Goal: Task Accomplishment & Management: Manage account settings

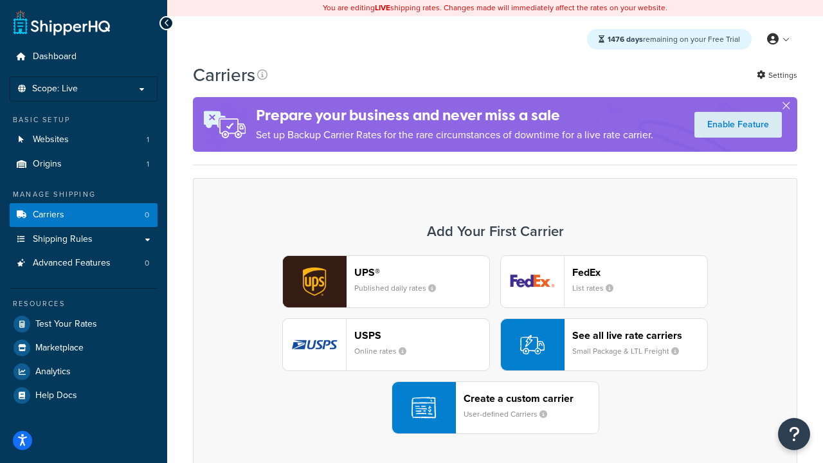
click at [495, 345] on div "UPS® Published daily rates FedEx List rates USPS Online rates See all live rate…" at bounding box center [495, 344] width 578 height 179
click at [640, 272] on header "FedEx" at bounding box center [639, 272] width 135 height 12
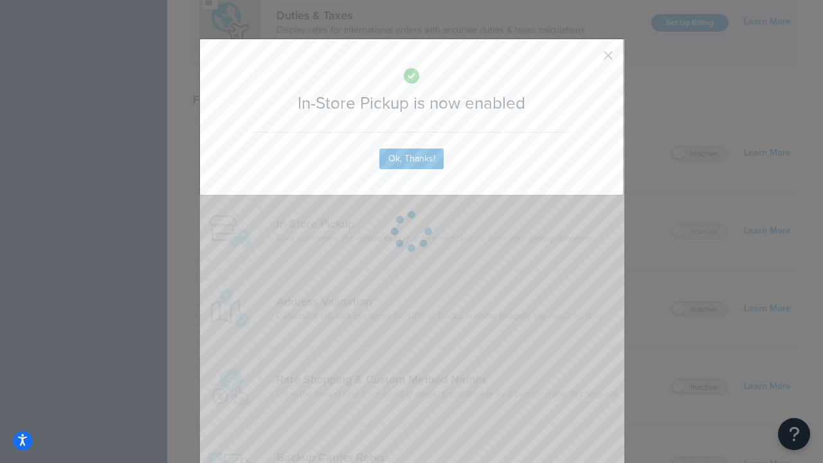
click at [589, 60] on button "button" at bounding box center [589, 60] width 3 height 3
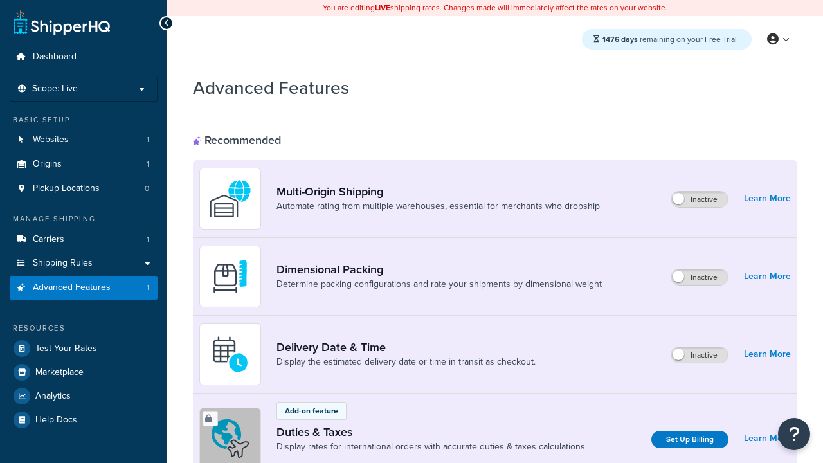
scroll to position [193, 0]
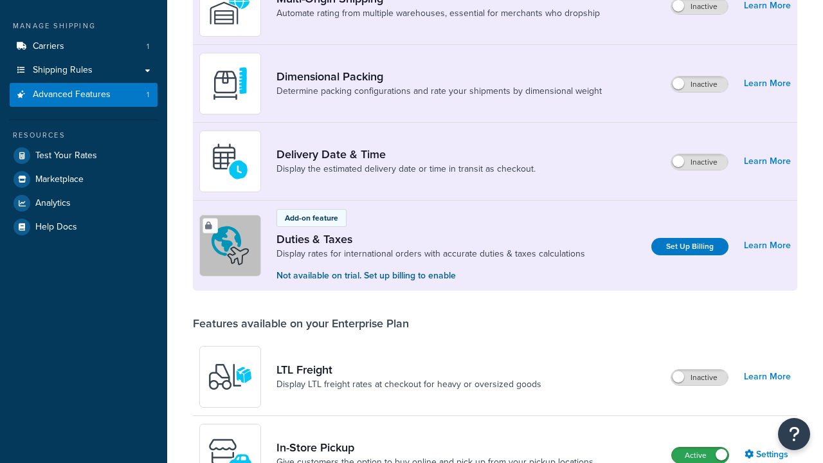
click at [700, 448] on label "Active" at bounding box center [700, 455] width 57 height 15
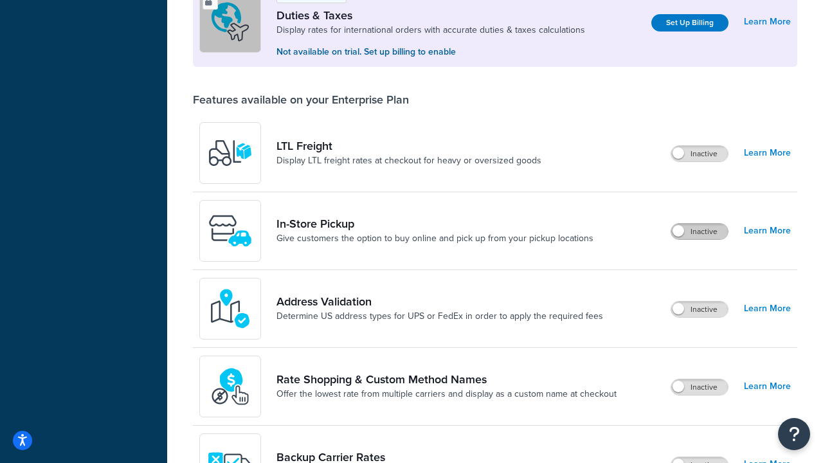
scroll to position [392, 0]
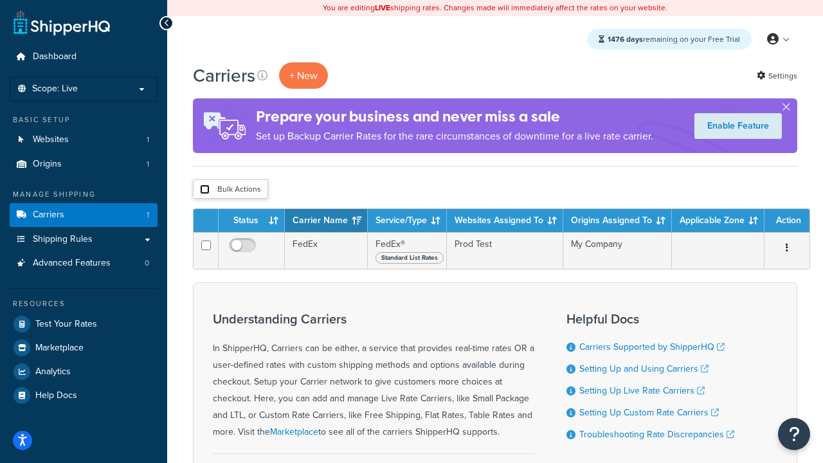
click at [205, 190] on input "checkbox" at bounding box center [205, 190] width 10 height 10
checkbox input "true"
click at [0, 0] on button "Delete" at bounding box center [0, 0] width 0 height 0
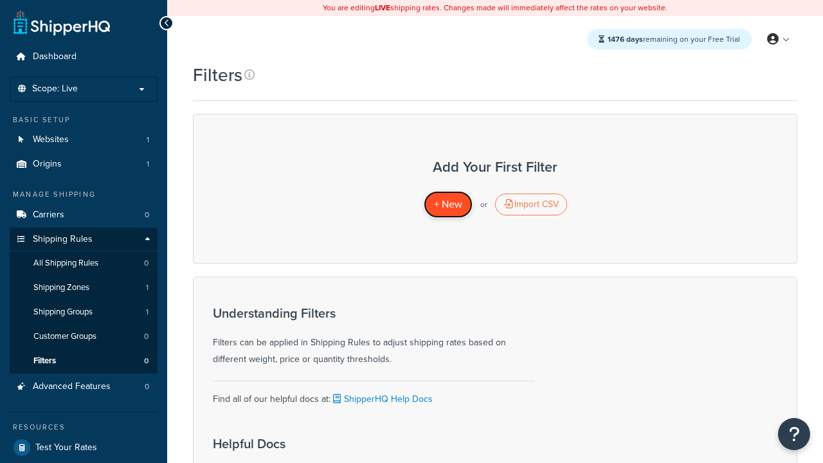
click at [448, 205] on span "+ New" at bounding box center [448, 204] width 28 height 15
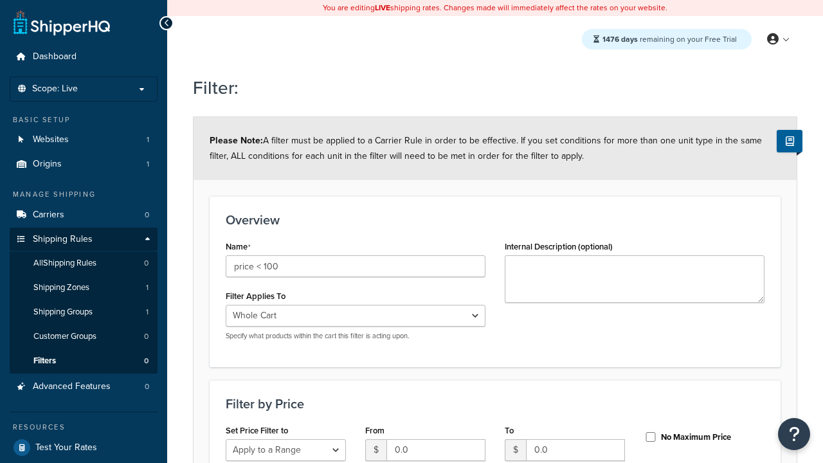
select select "range"
type input "price < 100"
type input "100"
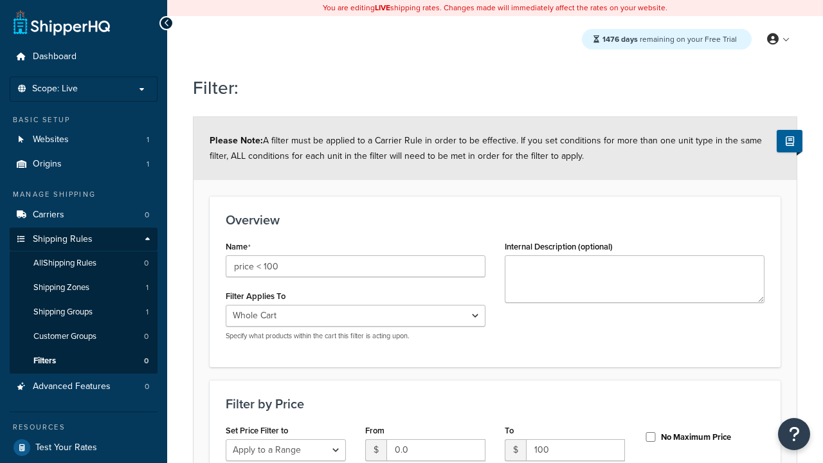
type input "100"
checkbox input "true"
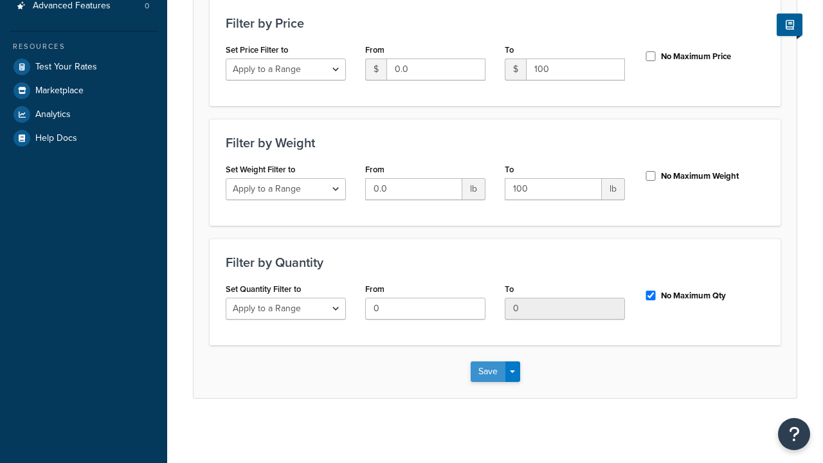
click at [488, 371] on button "Save" at bounding box center [488, 371] width 35 height 21
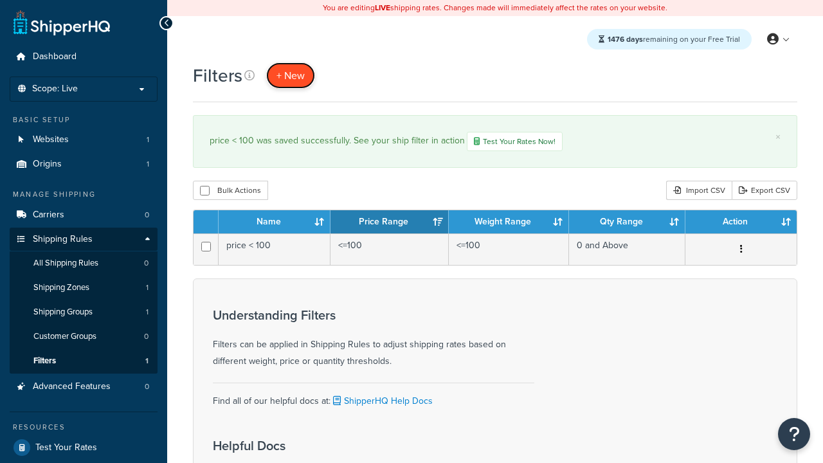
click at [291, 75] on span "+ New" at bounding box center [291, 75] width 28 height 15
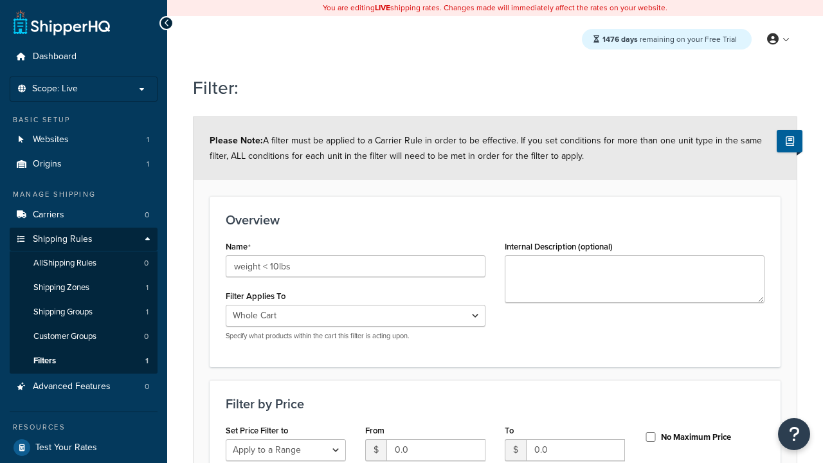
select select "range"
type input "weight < 10lbs"
type input "10"
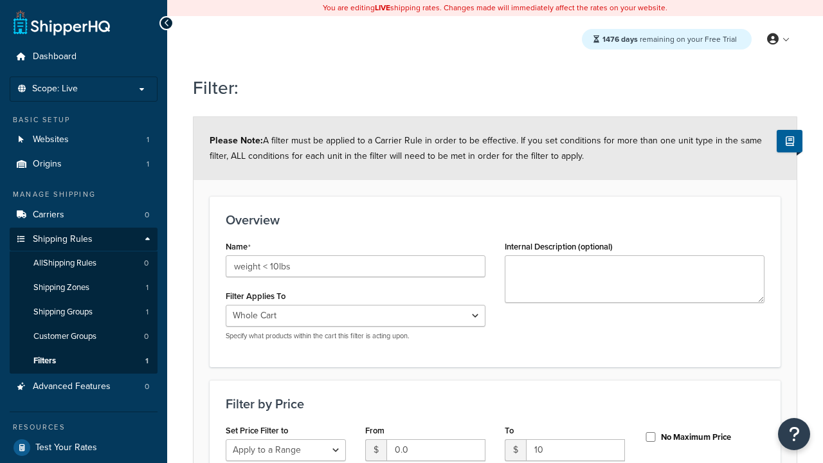
type input "10"
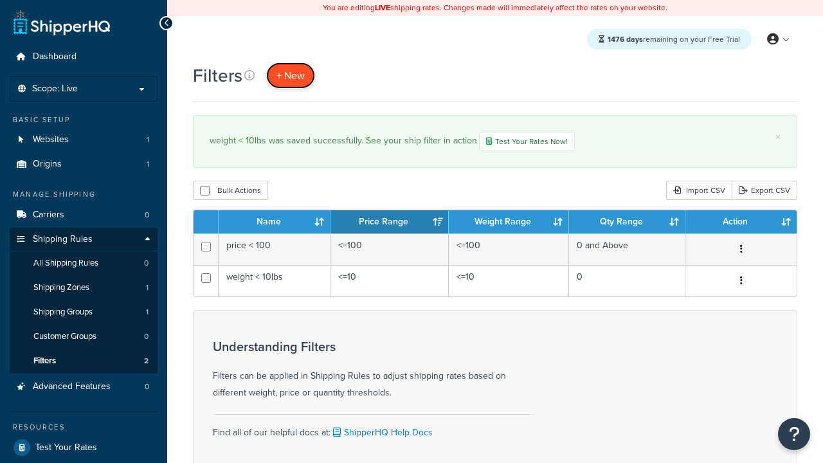
click at [291, 75] on span "+ New" at bounding box center [291, 75] width 28 height 15
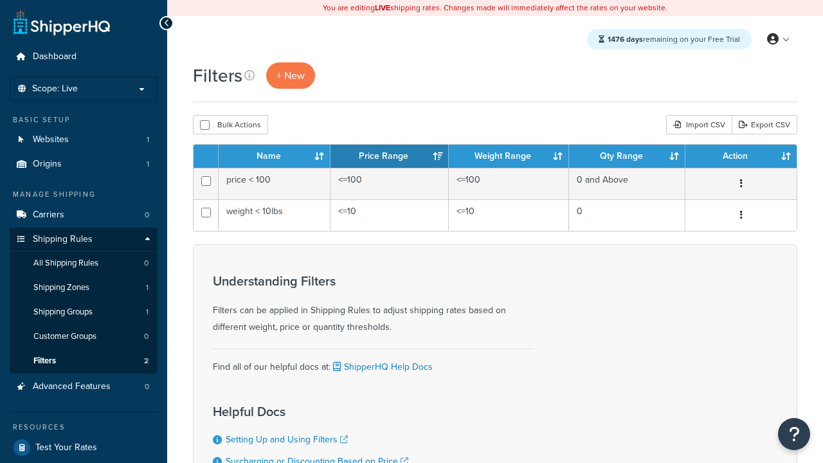
click at [275, 157] on th "Name" at bounding box center [275, 156] width 112 height 23
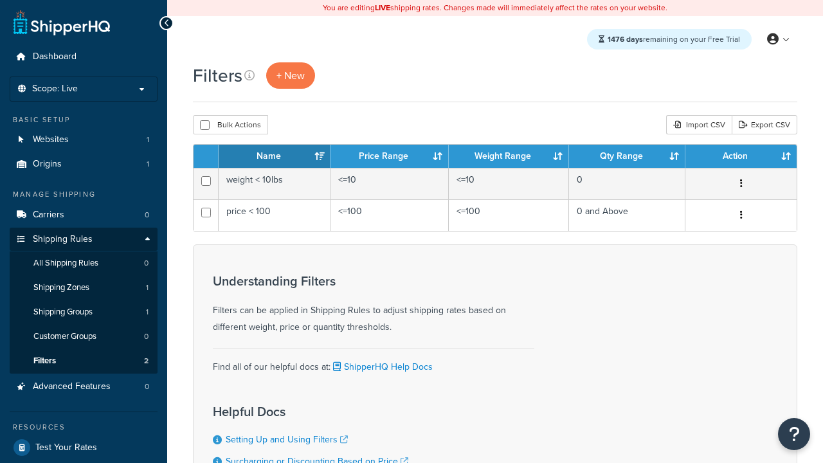
click at [390, 157] on th "Price Range" at bounding box center [390, 156] width 118 height 23
click at [509, 157] on th "Weight Range" at bounding box center [509, 156] width 120 height 23
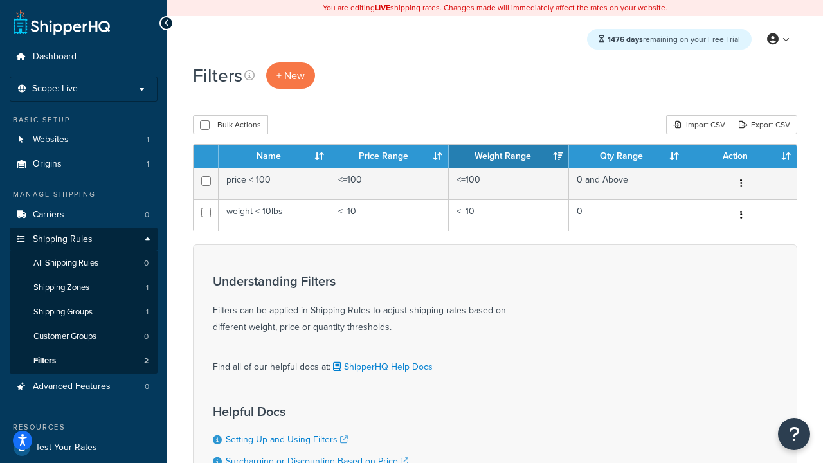
click at [627, 157] on th "Qty Range" at bounding box center [627, 156] width 116 height 23
click at [741, 157] on th "Action" at bounding box center [741, 156] width 111 height 23
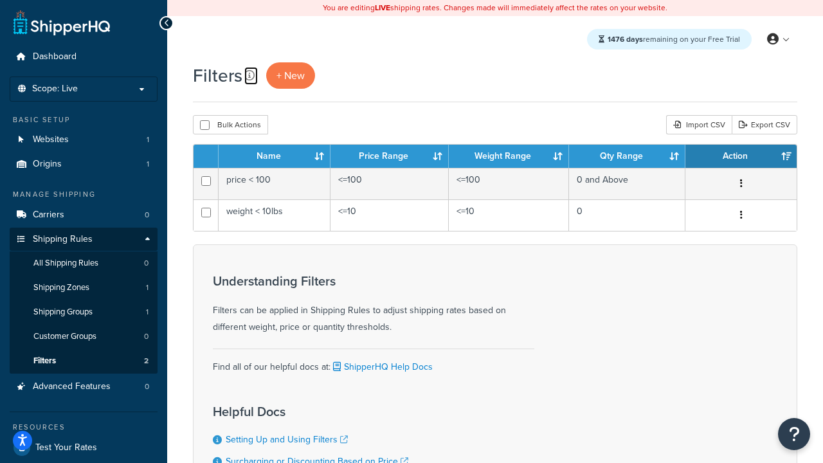
click at [250, 75] on icon at bounding box center [249, 75] width 10 height 10
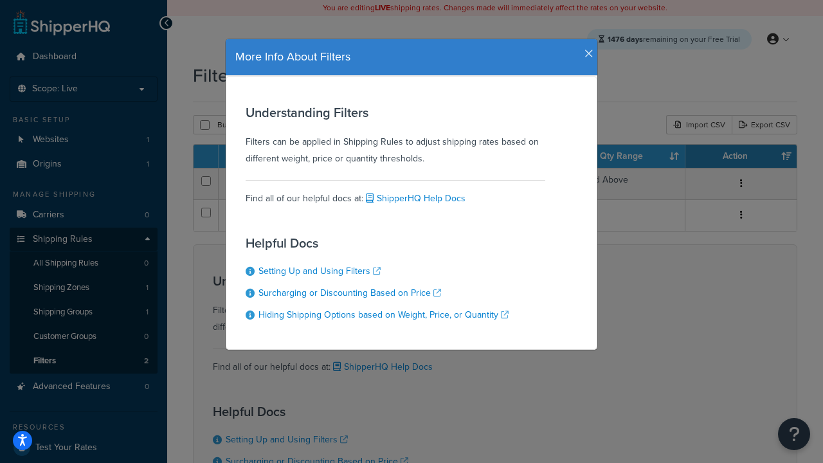
click at [586, 49] on icon "button" at bounding box center [589, 54] width 9 height 12
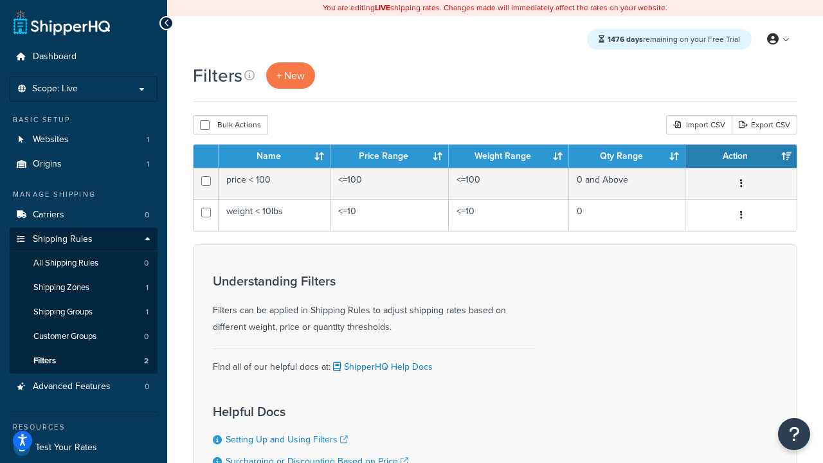
scroll to position [116, 0]
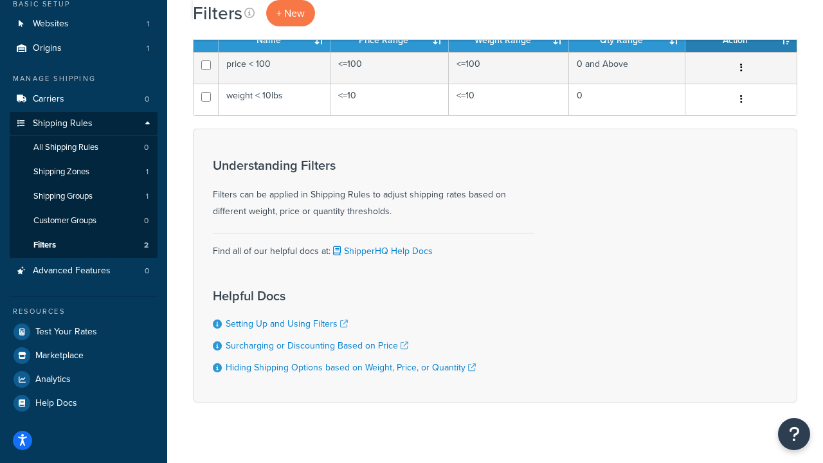
click at [230, 19] on button "Bulk Actions" at bounding box center [230, 8] width 75 height 19
checkbox input "true"
click at [0, 0] on button "Delete" at bounding box center [0, 0] width 0 height 0
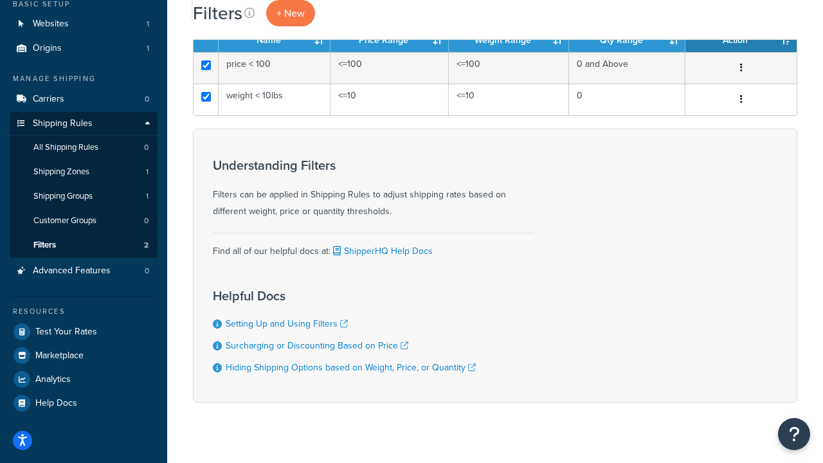
scroll to position [0, 0]
